Goal: Information Seeking & Learning: Learn about a topic

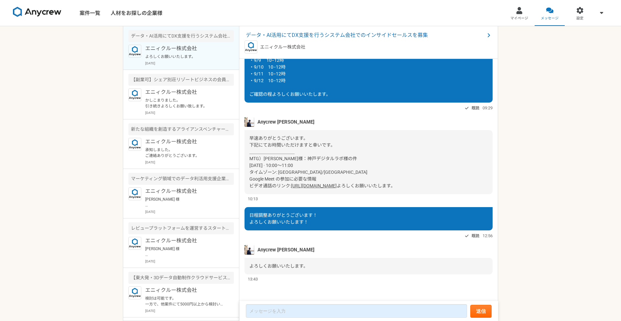
click at [564, 168] on div "案件一覧 人材をお探しの企業様 マイページ メッセージ 設定 データ・AI活用にてDX支援を行うシステム会社でのインサイドセールスを募集 エニィクルー株式会社…" at bounding box center [310, 160] width 621 height 321
click at [345, 36] on span "データ・AI活用にてDX支援を行うシステム会社でのインサイドセールスを募集" at bounding box center [365, 35] width 239 height 8
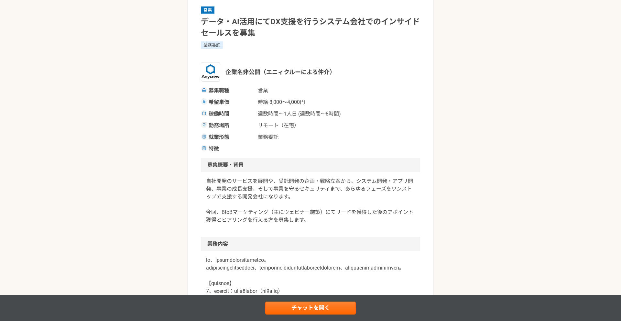
scroll to position [50, 0]
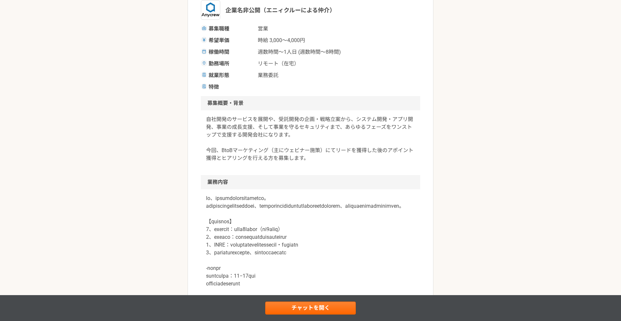
scroll to position [142, 0]
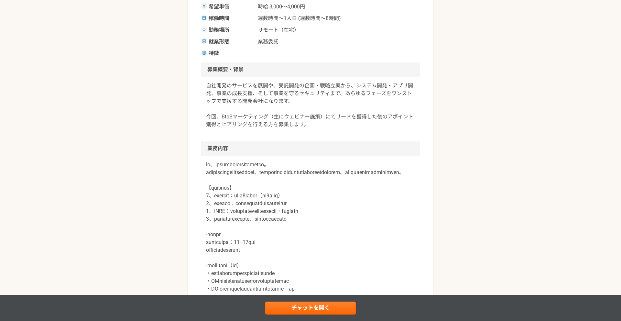
click at [113, 128] on div "営業 データ・AI活用にてDX支援を行うシステム会社でのインサイドセールスを募集 業務委託 企業名非公開（エニィクルーによる仲介） 募集職種 営業 希望単価 …" at bounding box center [310, 268] width 621 height 769
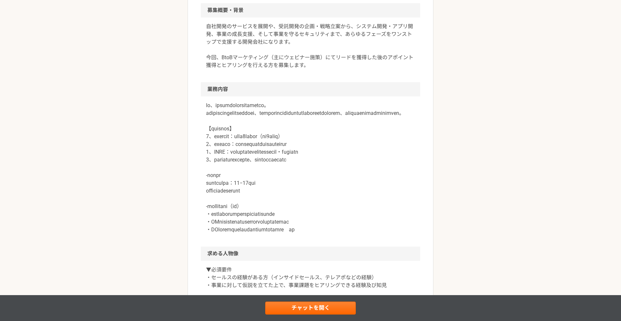
scroll to position [207, 0]
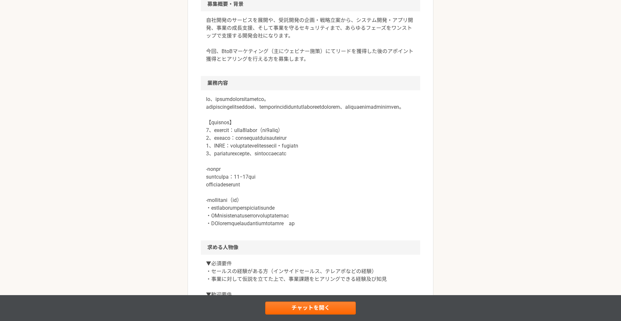
click at [113, 128] on div "営業 データ・AI活用にてDX支援を行うシステム会社でのインサイドセールスを募集 業務委託 企業名非公開（エニィクルーによる仲介） 募集職種 営業 希望単価 …" at bounding box center [310, 203] width 621 height 769
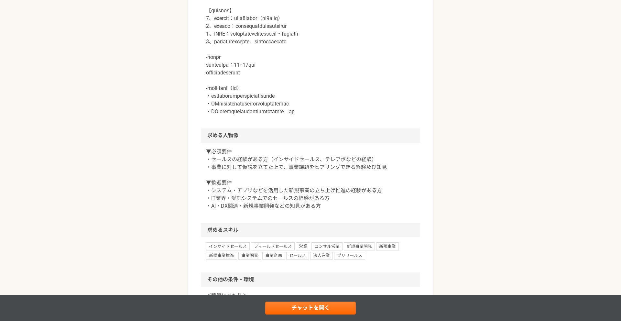
scroll to position [324, 0]
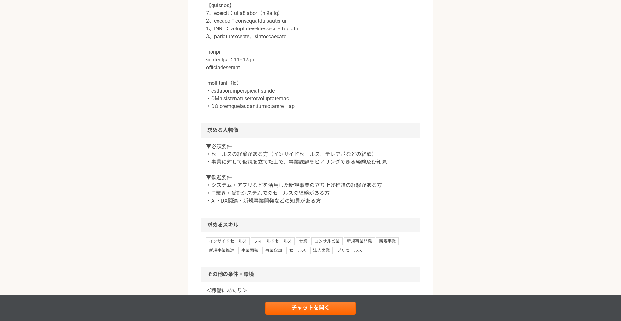
click at [113, 128] on div "営業 データ・AI活用にてDX支援を行うシステム会社でのインサイドセールスを募集 業務委託 企業名非公開（エニィクルーによる仲介） 募集職種 営業 希望単価 …" at bounding box center [310, 86] width 621 height 769
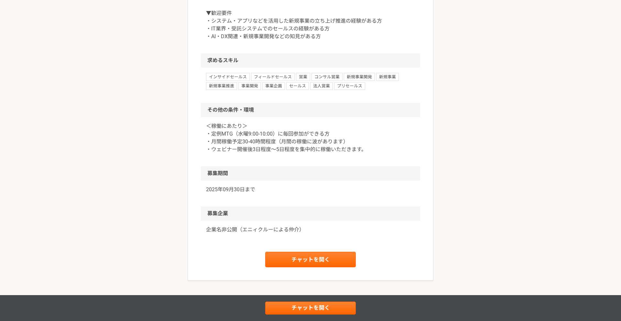
scroll to position [490, 0]
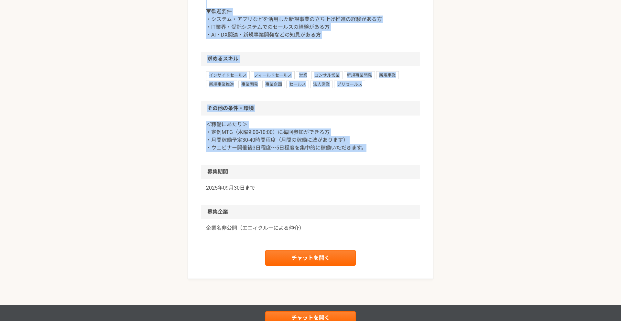
scroll to position [516, 0]
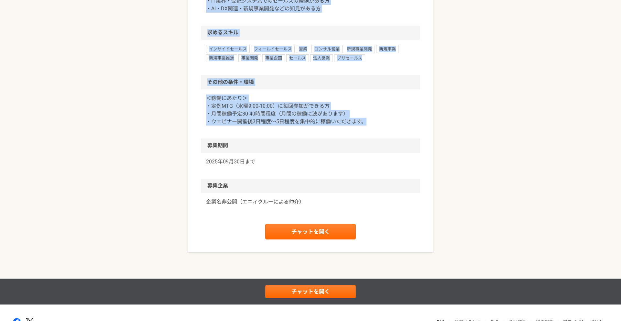
drag, startPoint x: 201, startPoint y: 67, endPoint x: 396, endPoint y: 129, distance: 205.5
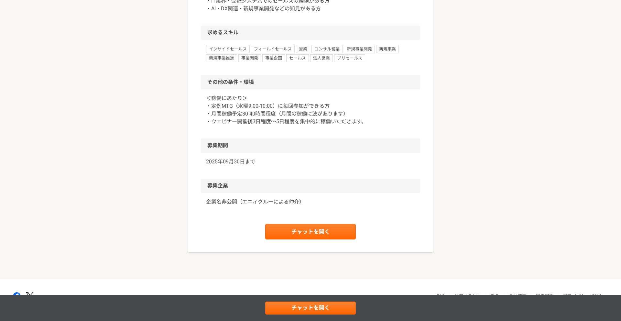
scroll to position [0, 0]
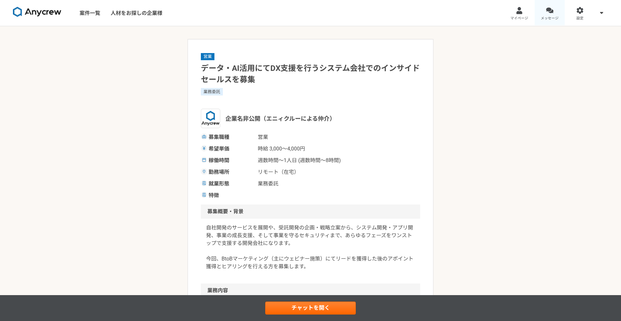
click at [545, 16] on span "メッセージ" at bounding box center [550, 18] width 18 height 5
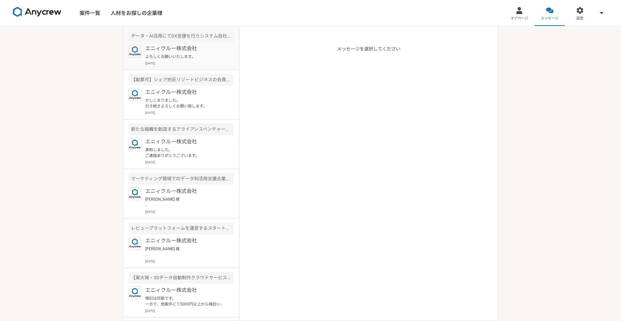
click at [181, 56] on p "よろしくお願いいたします。" at bounding box center [185, 57] width 80 height 6
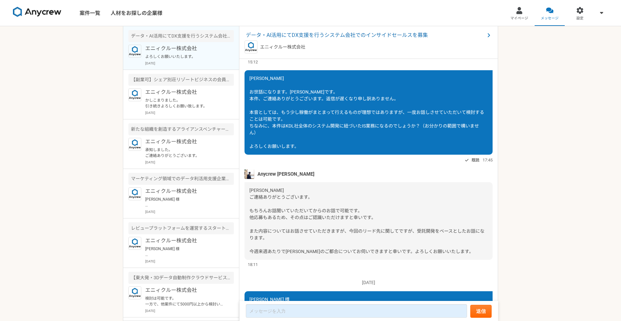
scroll to position [472, 0]
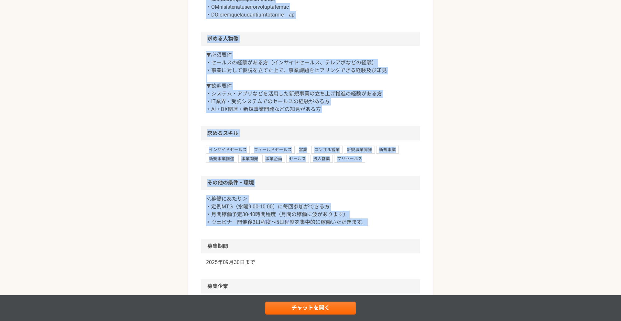
scroll to position [416, 0]
drag, startPoint x: 201, startPoint y: 68, endPoint x: 381, endPoint y: 239, distance: 248.6
copy article "lor・IPsumdOLorsitametconsecteturadipi elit seddoe（temporincid） utla et dolo ma …"
